Goal: Transaction & Acquisition: Purchase product/service

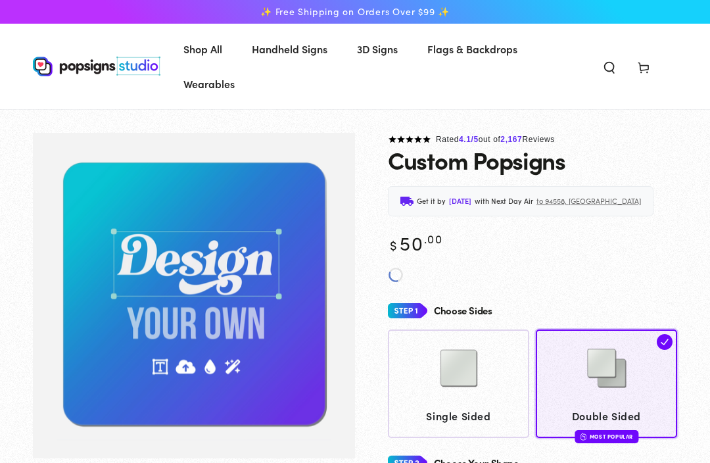
click at [479, 386] on img at bounding box center [459, 368] width 66 height 66
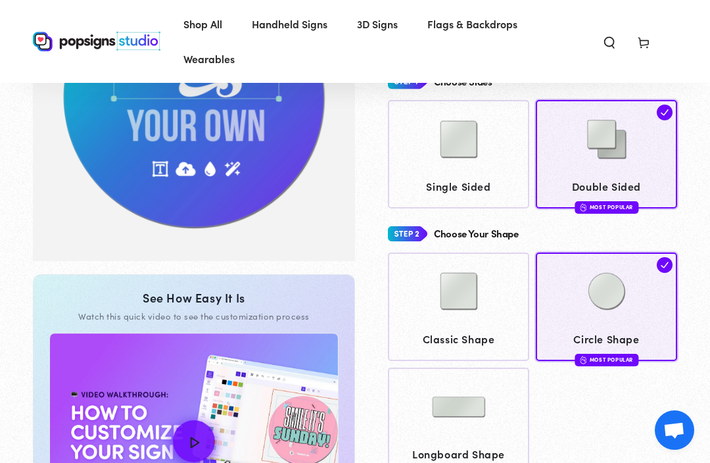
scroll to position [192, 0]
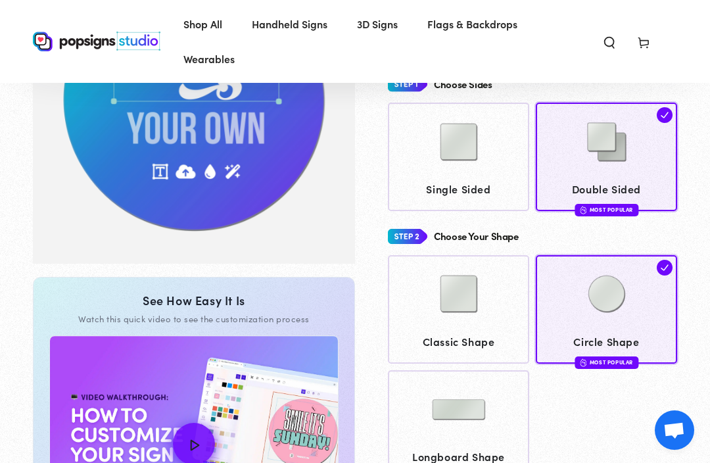
click at [474, 323] on img at bounding box center [459, 294] width 66 height 66
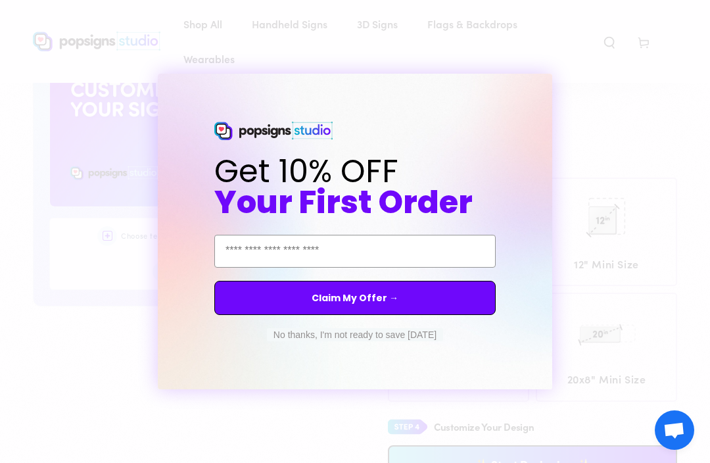
scroll to position [752, 0]
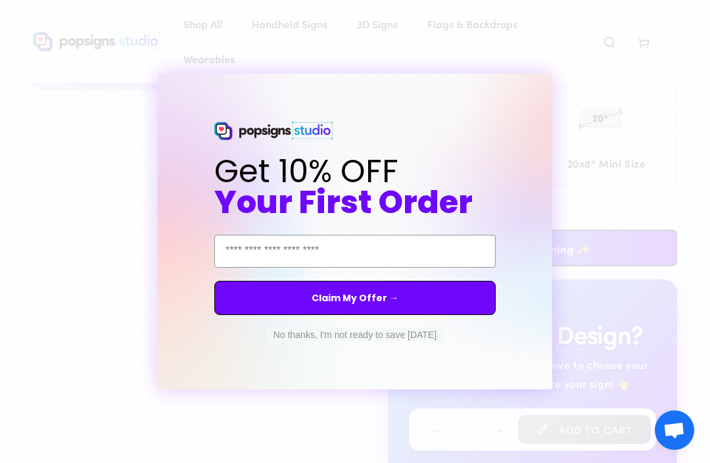
click at [302, 341] on button "No thanks, I'm not ready to save [DATE]" at bounding box center [355, 334] width 176 height 13
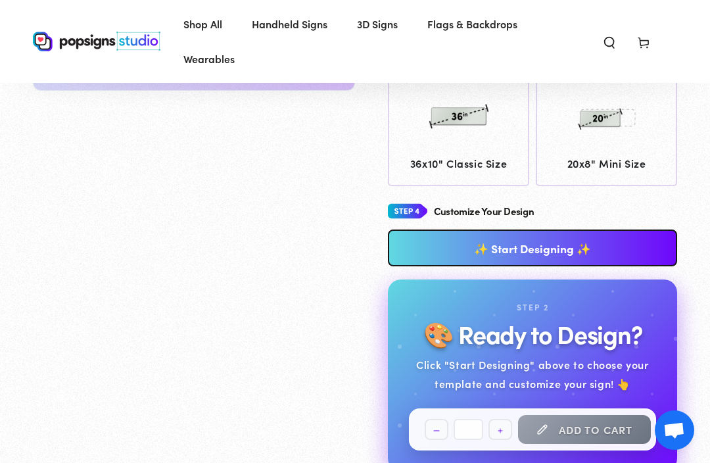
click at [610, 244] on link "✨ Start Designing ✨" at bounding box center [532, 247] width 289 height 37
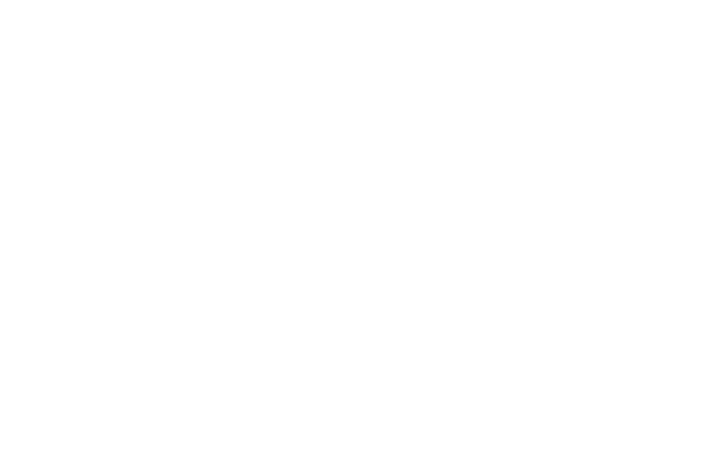
scroll to position [0, 0]
type textarea "An ancient tree with a door leading to a magical world"
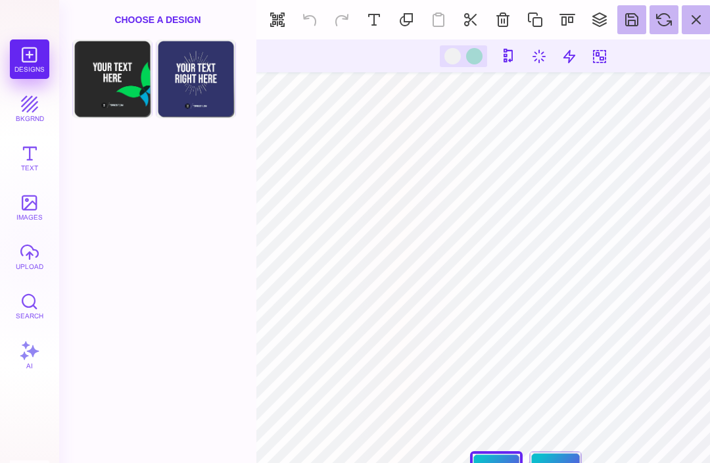
click at [279, 13] on button "button" at bounding box center [277, 19] width 29 height 29
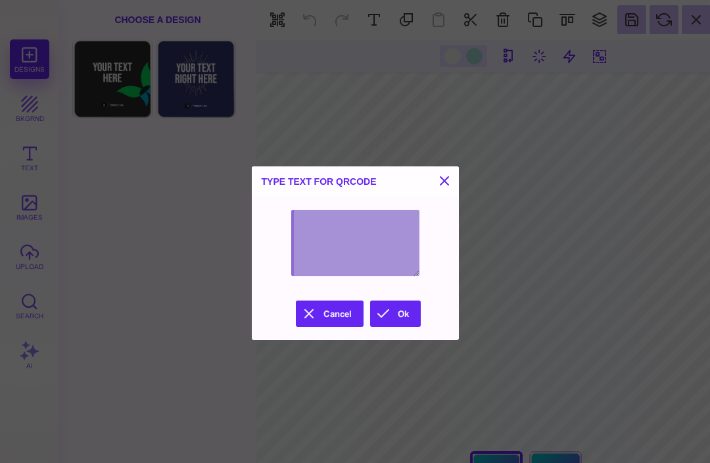
click at [452, 173] on button at bounding box center [444, 181] width 16 height 16
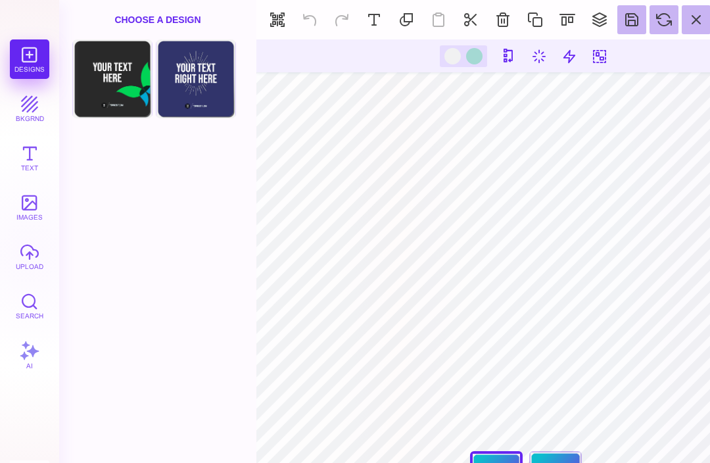
click at [410, 15] on button at bounding box center [406, 19] width 29 height 29
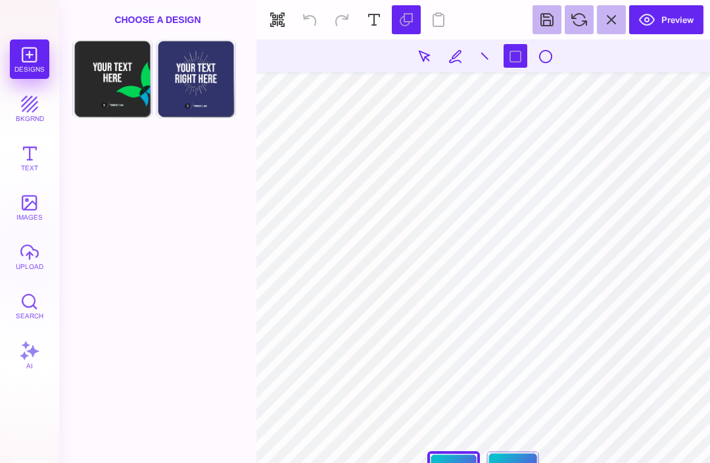
click at [686, 16] on button "Preview" at bounding box center [666, 19] width 74 height 29
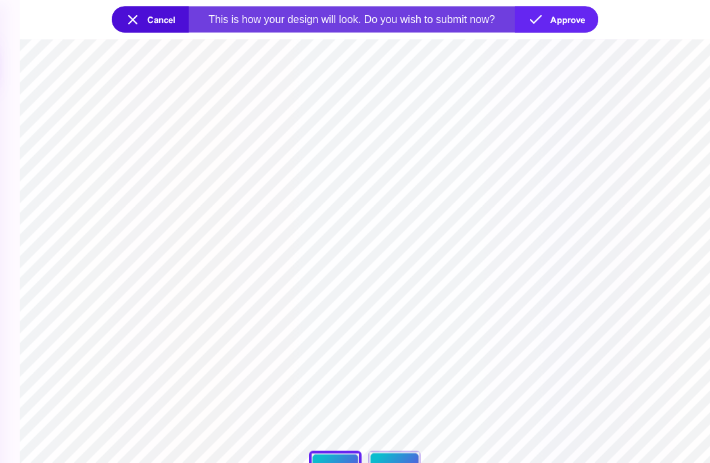
scroll to position [243, 0]
click at [145, 26] on button "Cancel" at bounding box center [150, 20] width 77 height 26
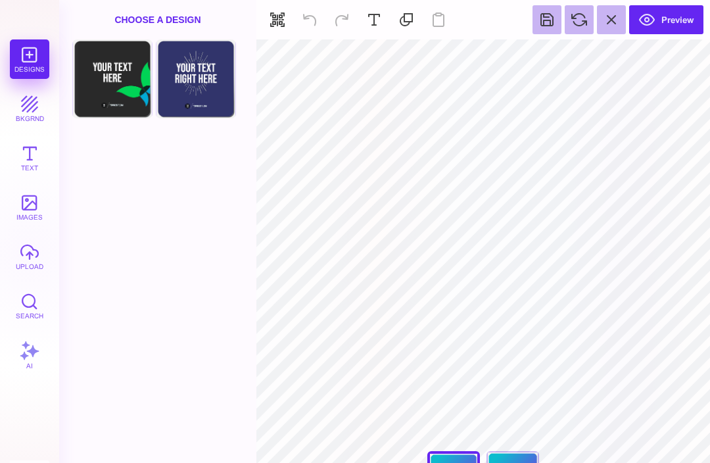
type input "#E7F3F59E"
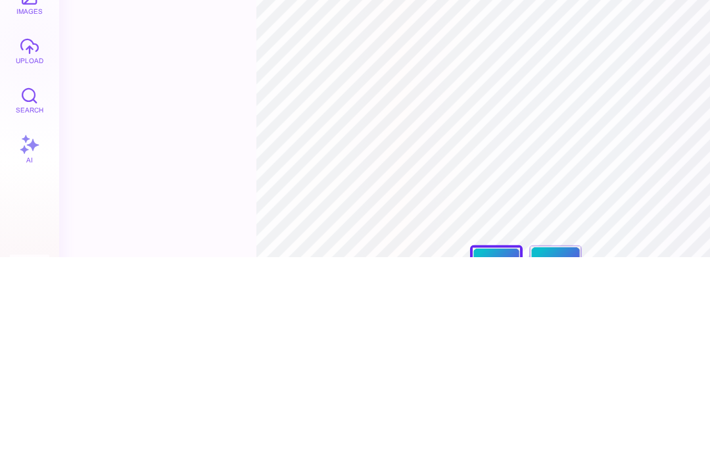
scroll to position [0, 0]
type textarea "*"
type textarea "**********"
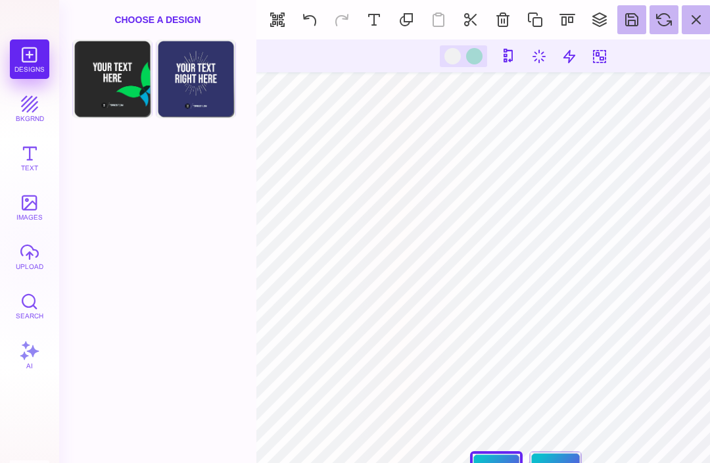
click at [379, 20] on button at bounding box center [373, 19] width 29 height 29
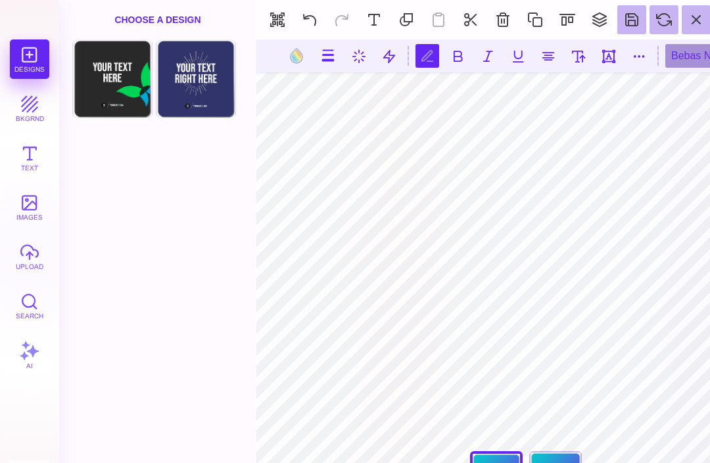
click at [692, 20] on button at bounding box center [695, 19] width 29 height 29
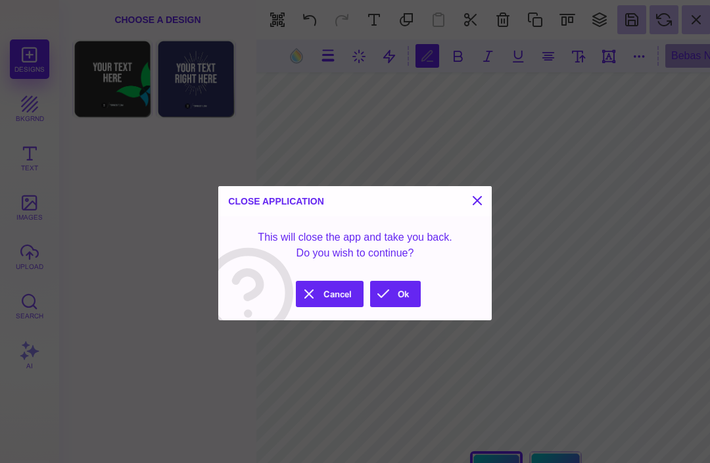
click at [395, 293] on button "Ok" at bounding box center [395, 294] width 51 height 26
